Goal: Transaction & Acquisition: Purchase product/service

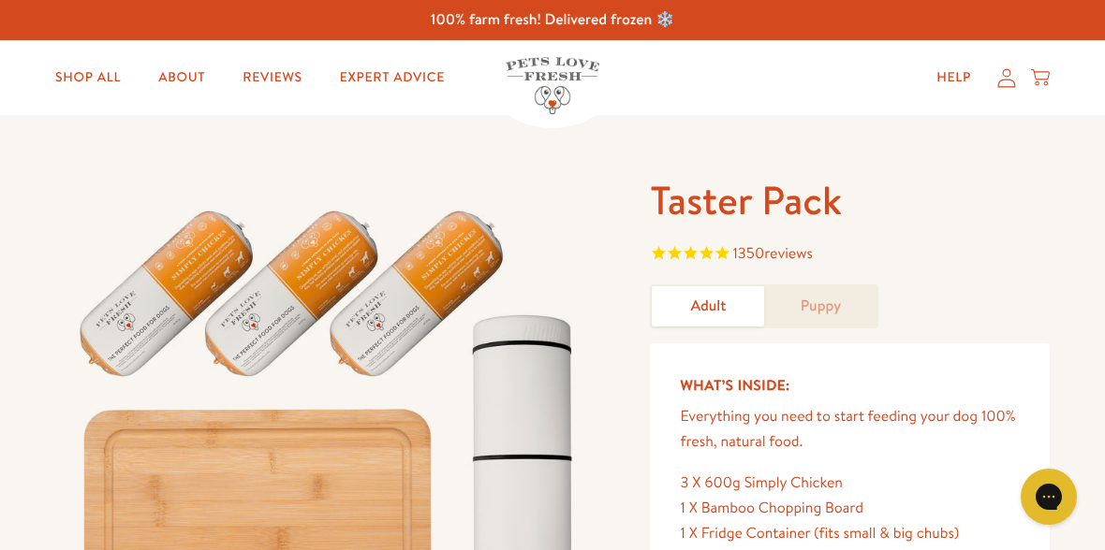
click at [106, 68] on link "Shop All" at bounding box center [87, 77] width 95 height 37
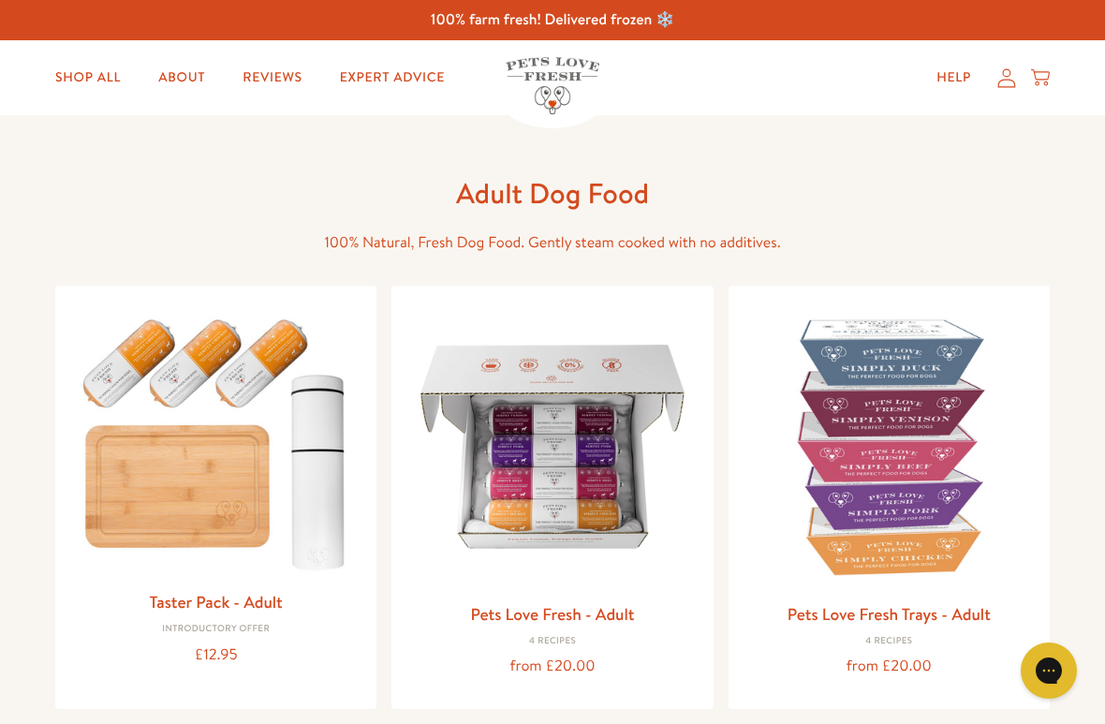
click at [97, 66] on link "Shop All" at bounding box center [87, 77] width 95 height 37
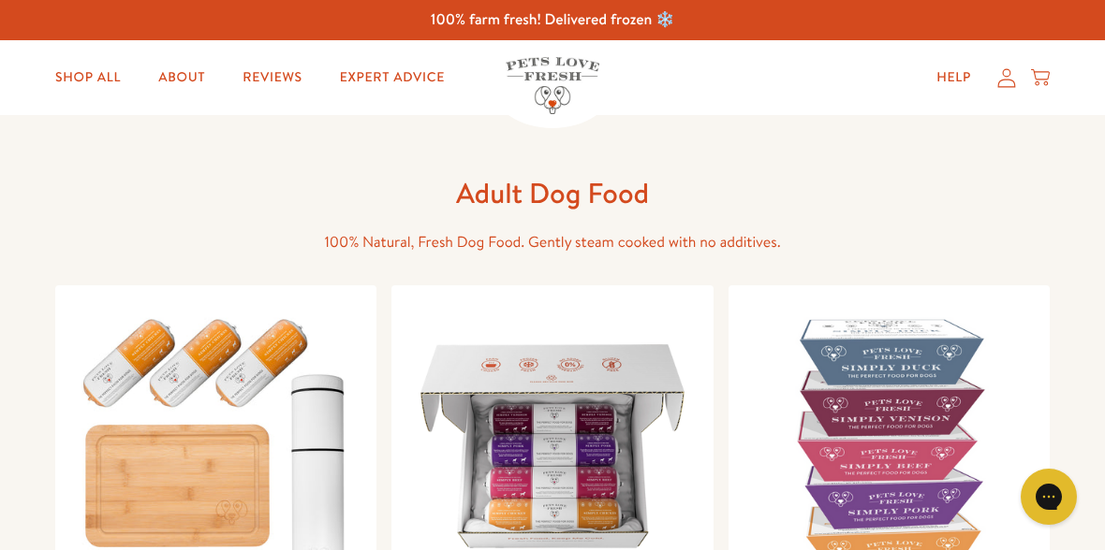
click at [584, 198] on h1 "Adult Dog Food" at bounding box center [552, 193] width 599 height 37
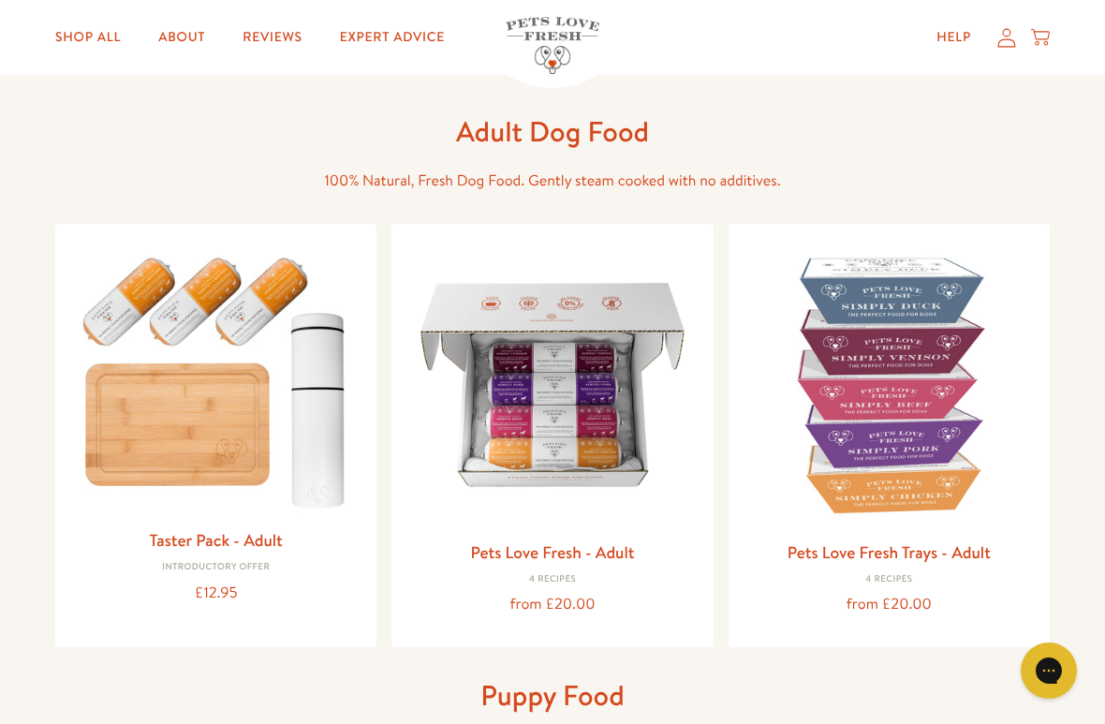
scroll to position [64, 0]
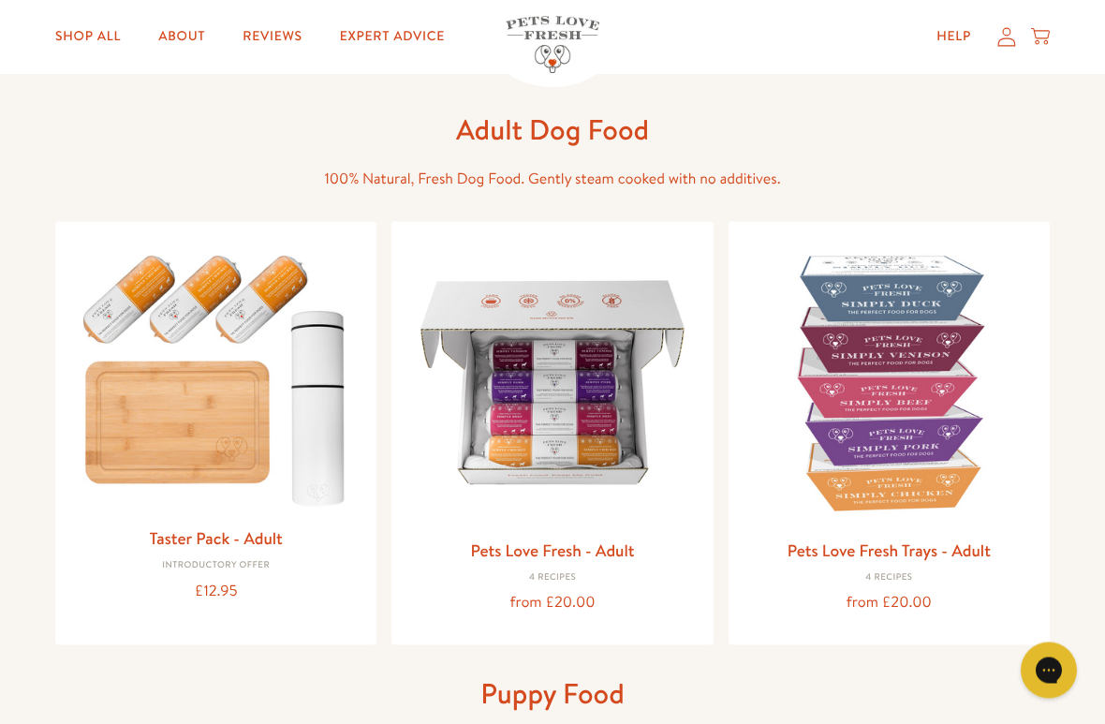
click at [719, 176] on span "100% Natural, Fresh Dog Food. Gently steam cooked with no additives." at bounding box center [552, 179] width 456 height 21
click at [613, 132] on h1 "Adult Dog Food" at bounding box center [552, 129] width 599 height 37
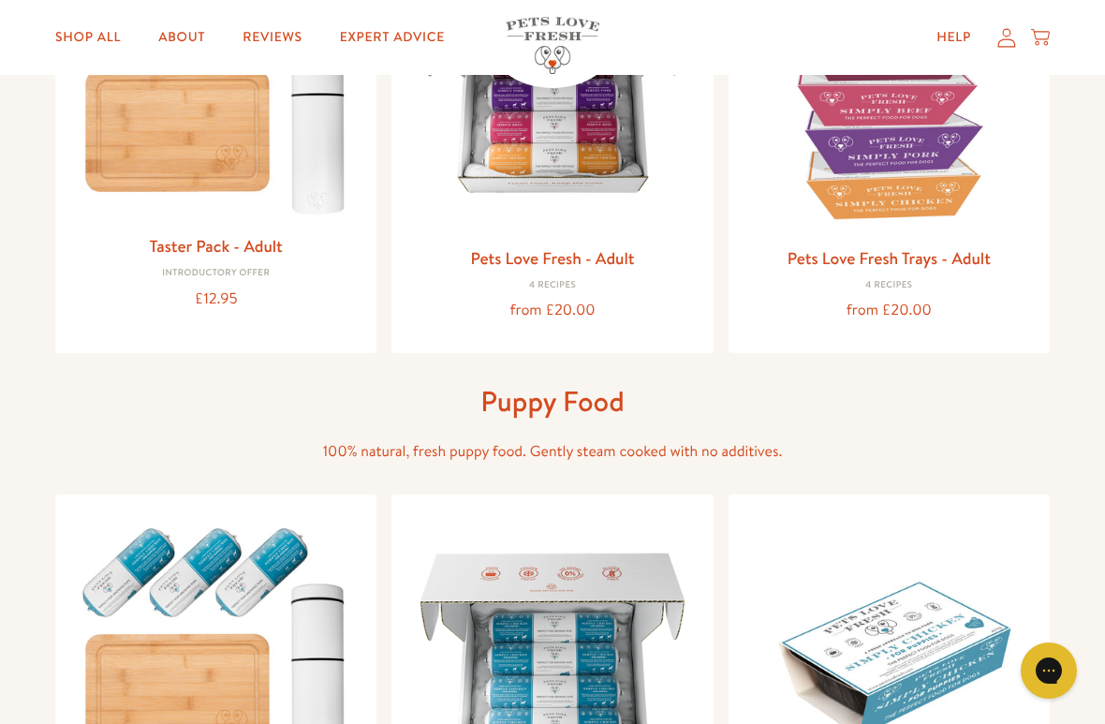
click at [617, 413] on h1 "Puppy Food" at bounding box center [552, 401] width 599 height 37
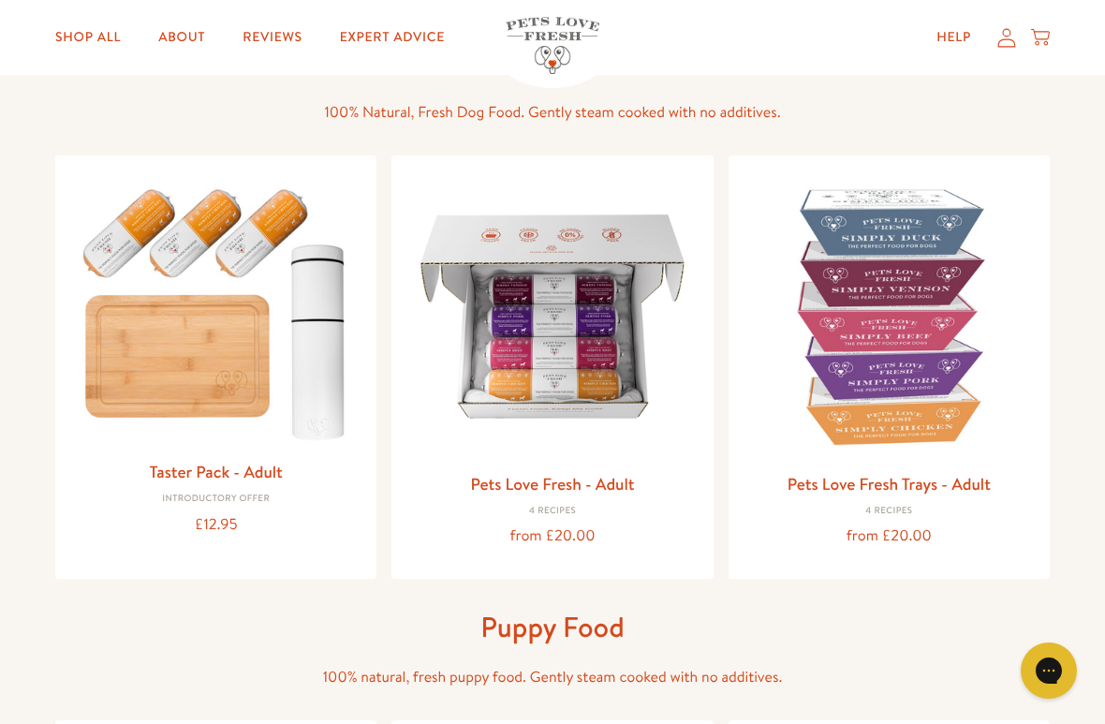
scroll to position [135, 0]
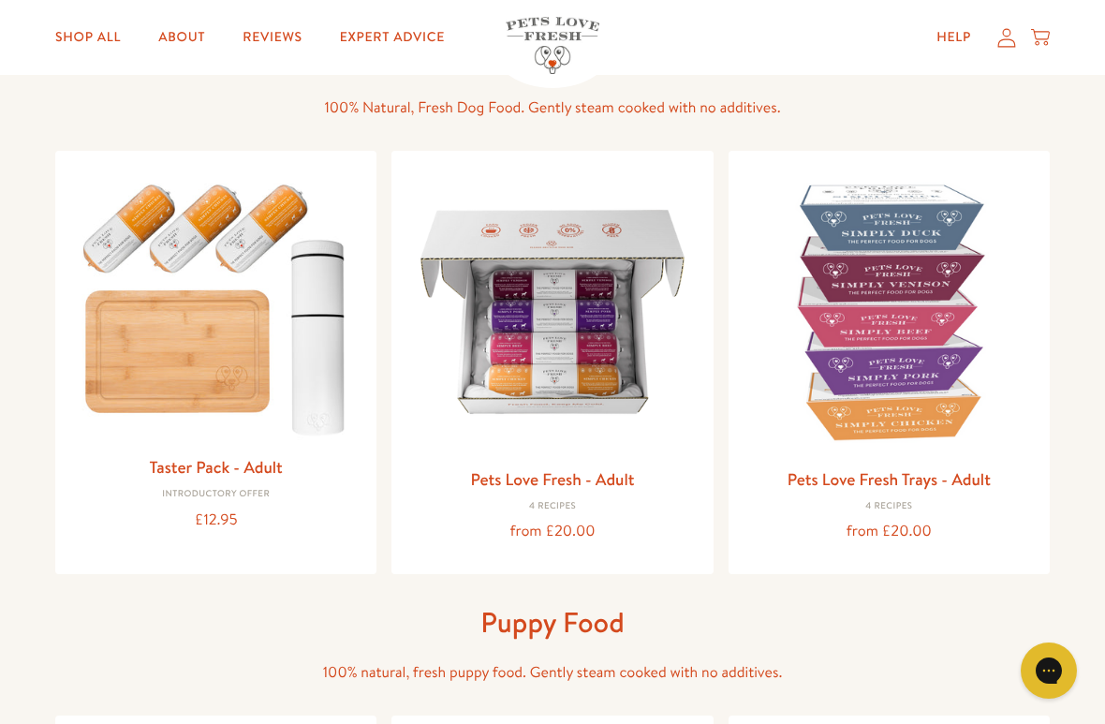
click at [177, 290] on img at bounding box center [215, 306] width 291 height 280
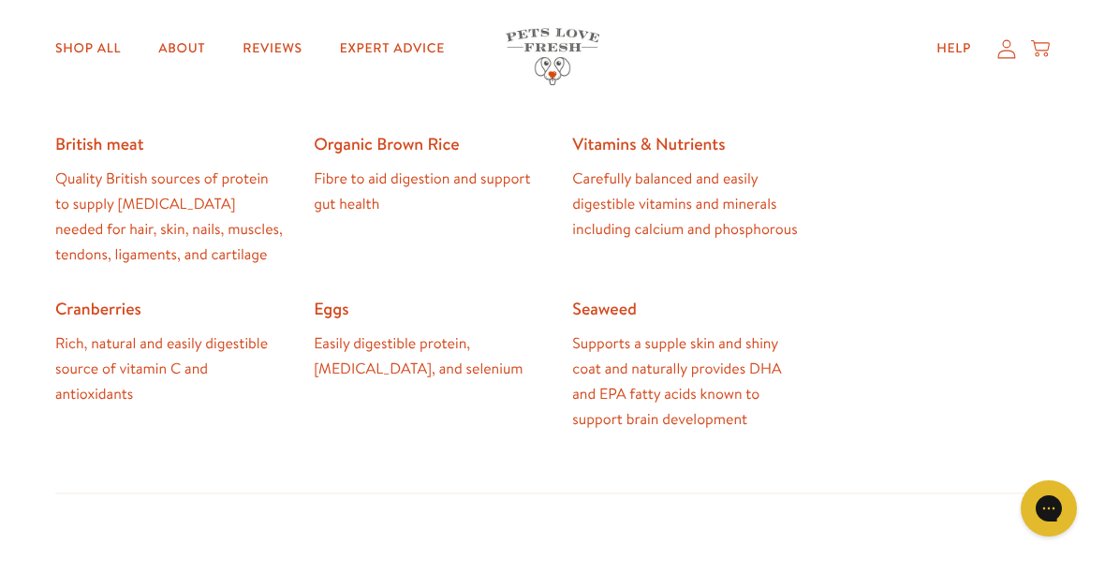
scroll to position [1282, 0]
